Goal: Check status: Check status

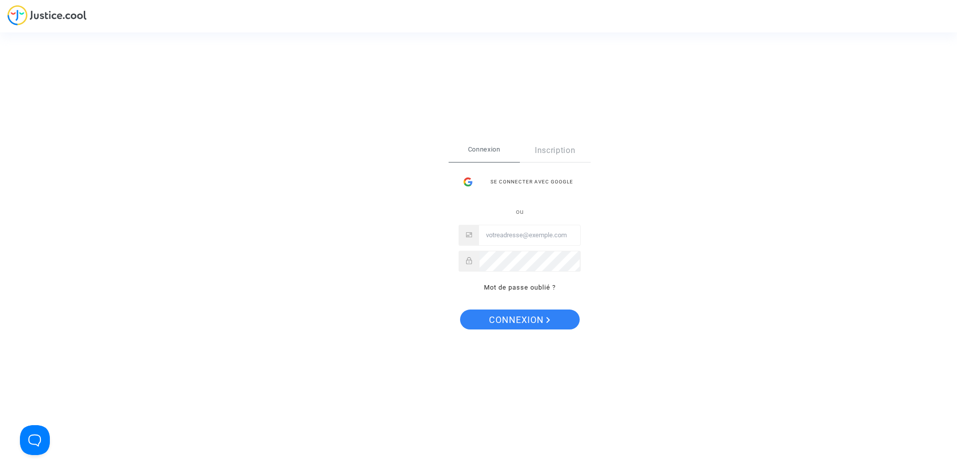
click at [504, 238] on input "Email" at bounding box center [529, 235] width 101 height 20
type input "[EMAIL_ADDRESS][DOMAIN_NAME]"
click at [520, 318] on span "Connexion" at bounding box center [519, 320] width 61 height 21
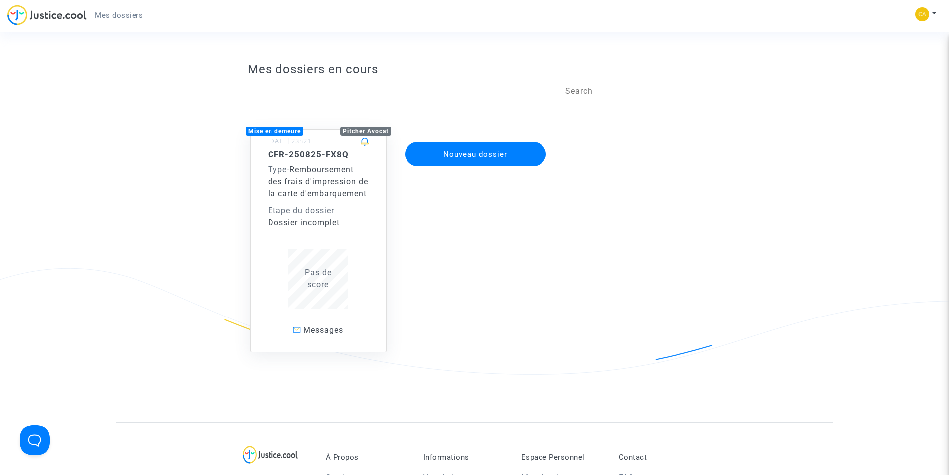
click at [319, 198] on span "Remboursement des frais d'impression de la carte d'embarquement" at bounding box center [318, 181] width 100 height 33
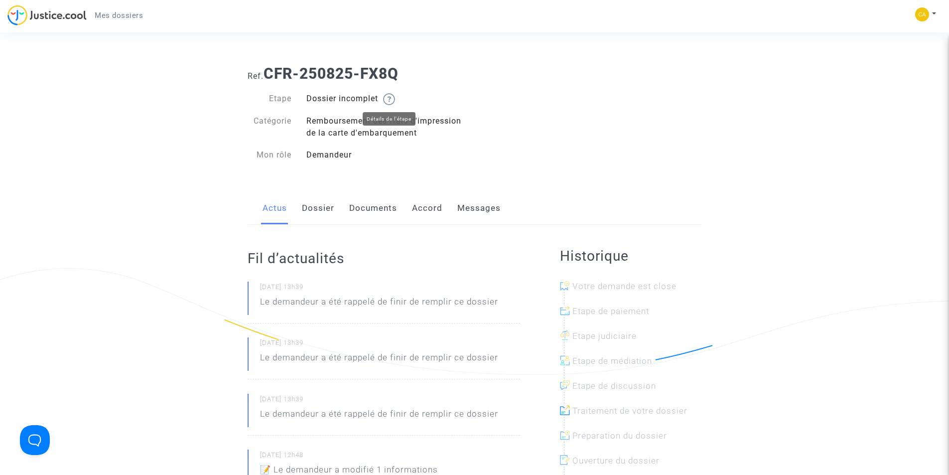
click at [390, 100] on img at bounding box center [389, 99] width 12 height 12
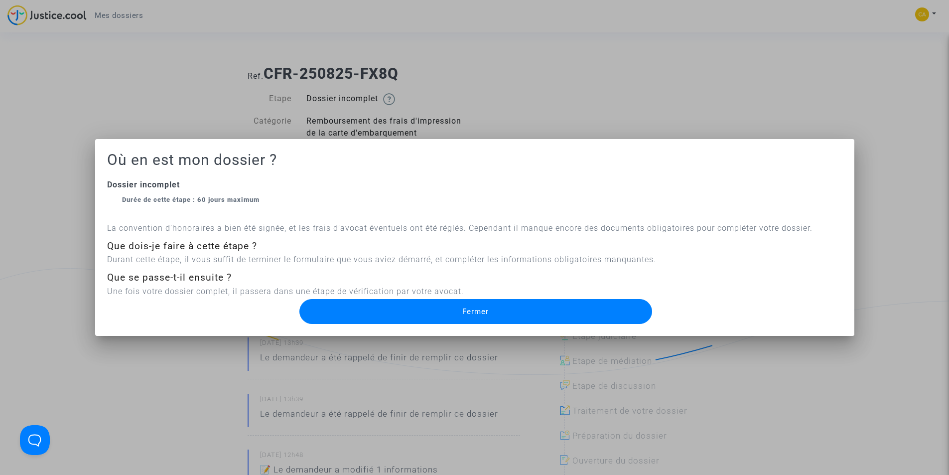
click at [465, 313] on span "Fermer" at bounding box center [476, 311] width 26 height 9
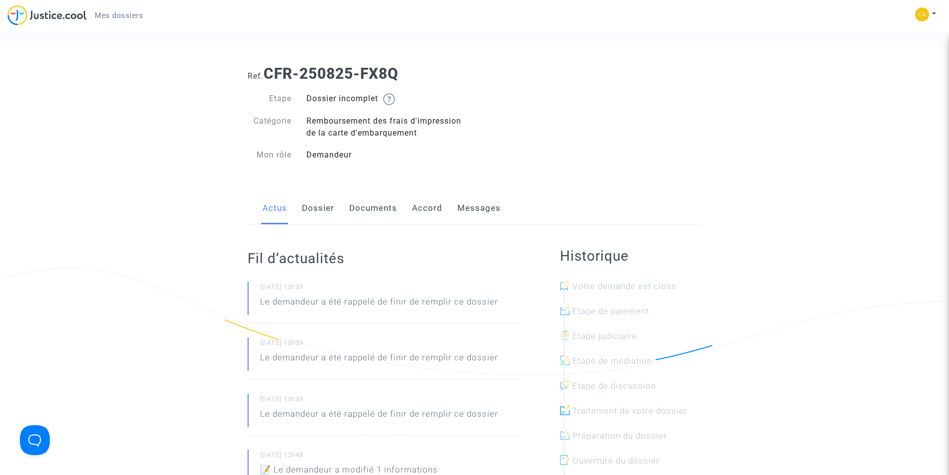
click at [320, 209] on link "Dossier" at bounding box center [318, 208] width 32 height 33
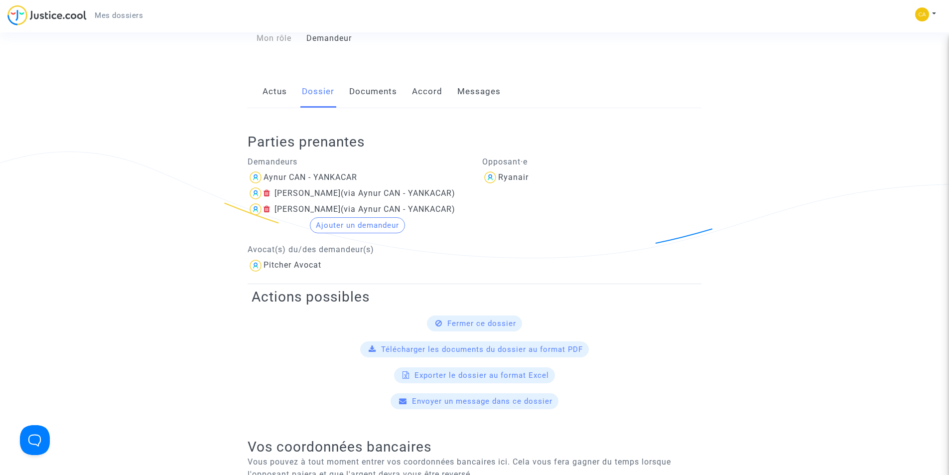
scroll to position [67, 0]
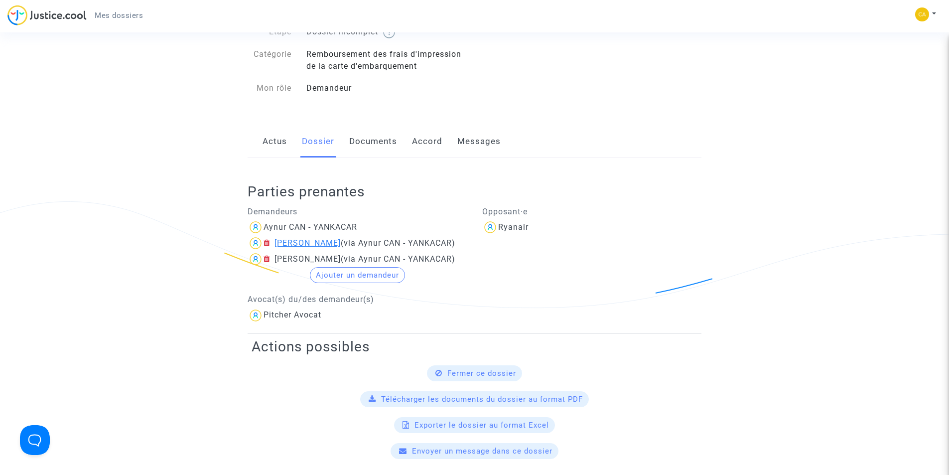
click at [325, 244] on div "[PERSON_NAME]" at bounding box center [308, 242] width 66 height 9
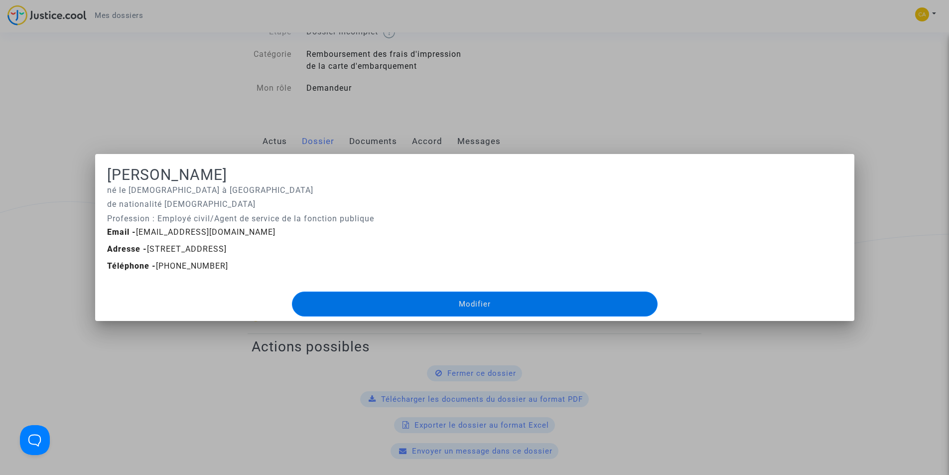
scroll to position [0, 0]
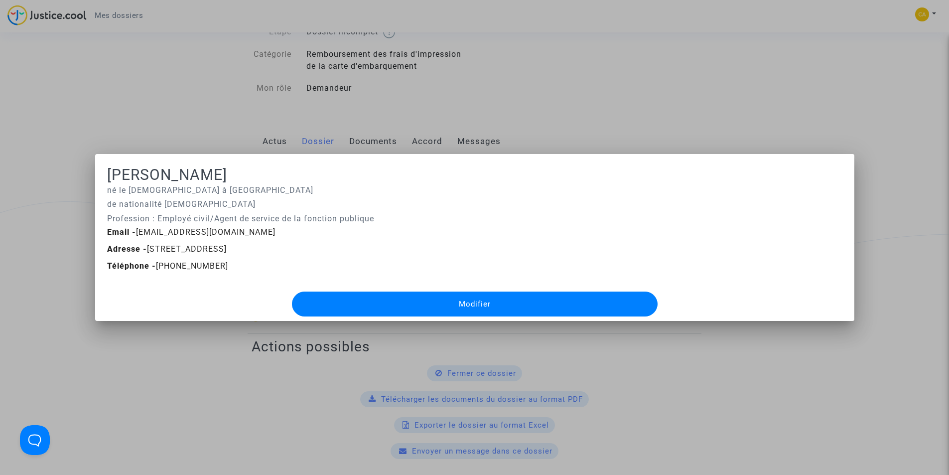
click at [210, 339] on div at bounding box center [474, 237] width 949 height 475
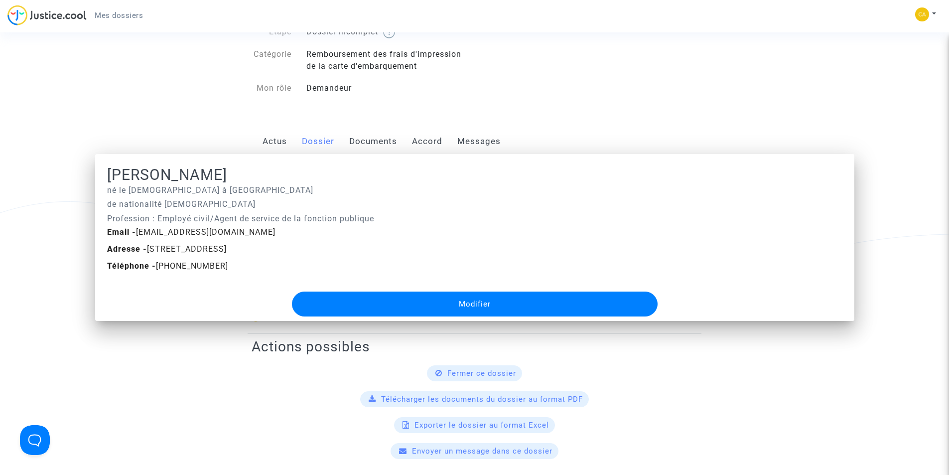
scroll to position [67, 0]
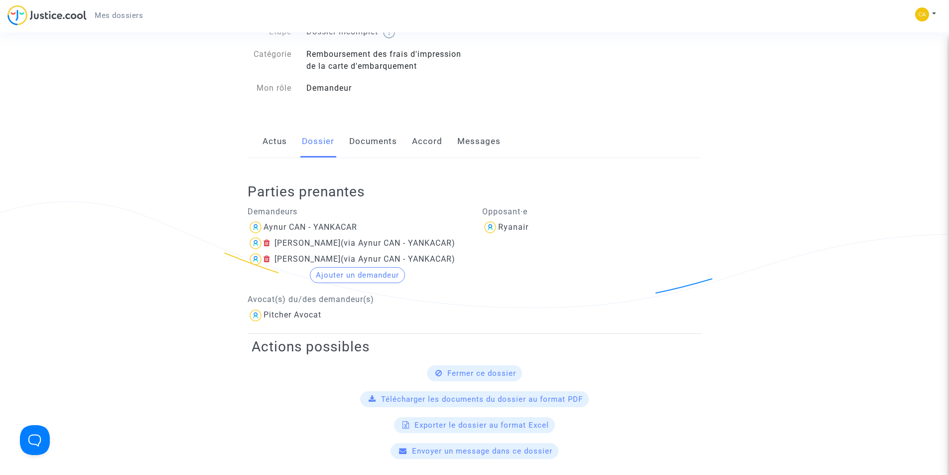
click at [362, 140] on link "Documents" at bounding box center [373, 141] width 48 height 33
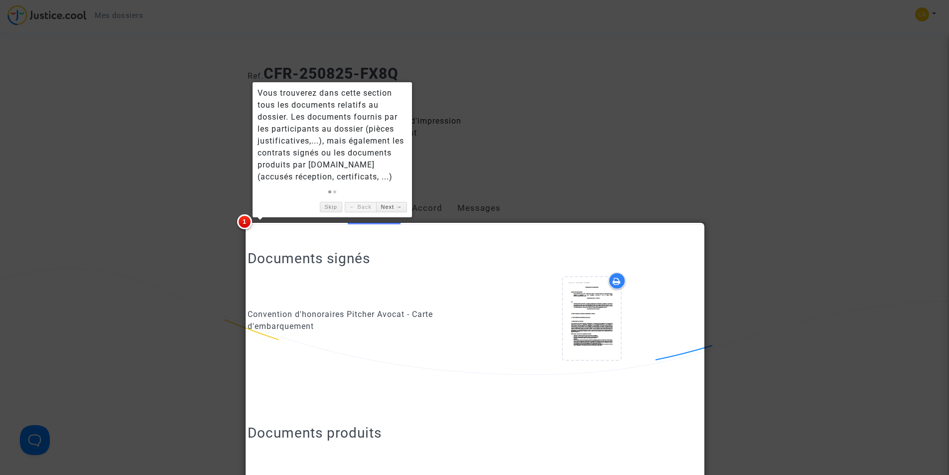
click at [620, 175] on div at bounding box center [474, 237] width 949 height 475
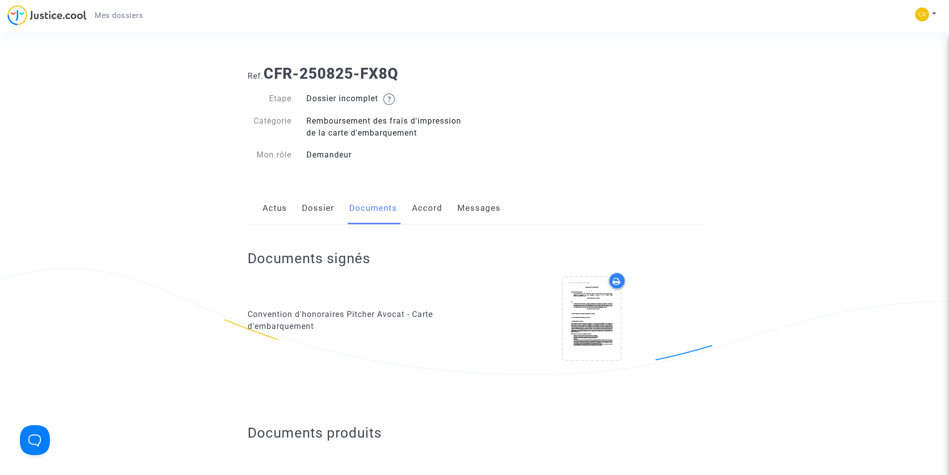
click at [315, 208] on link "Dossier" at bounding box center [318, 208] width 32 height 33
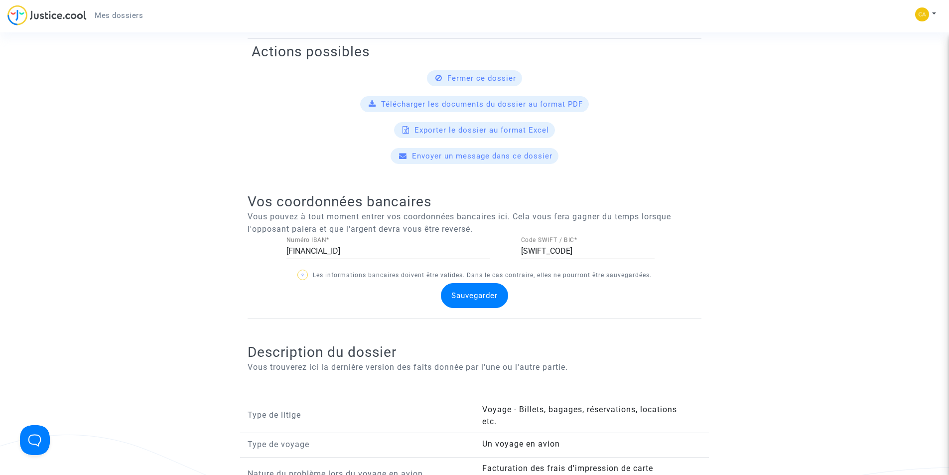
scroll to position [349, 0]
